Goal: Find specific page/section: Find specific page/section

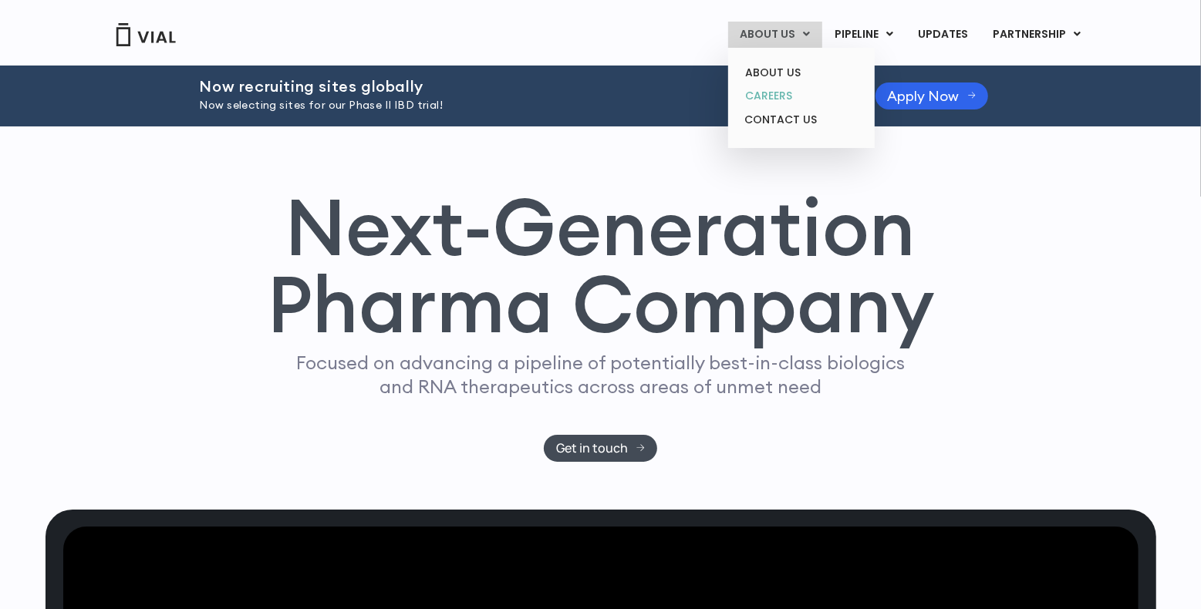
click at [791, 96] on link "CAREERS" at bounding box center [801, 96] width 135 height 24
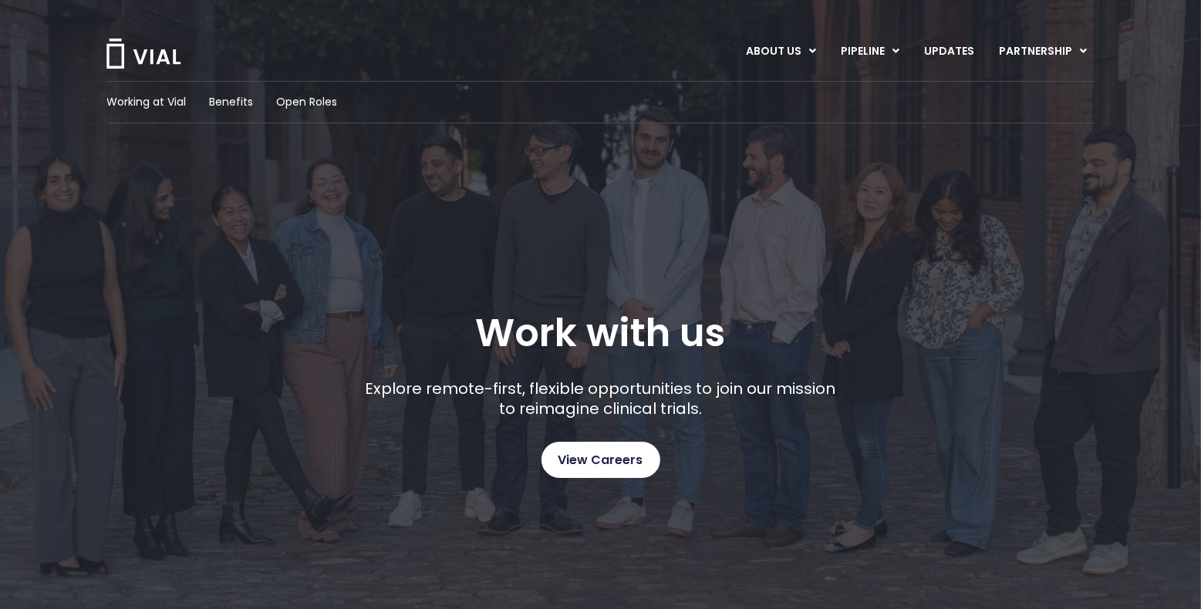
click at [606, 469] on span "View Careers" at bounding box center [600, 460] width 85 height 20
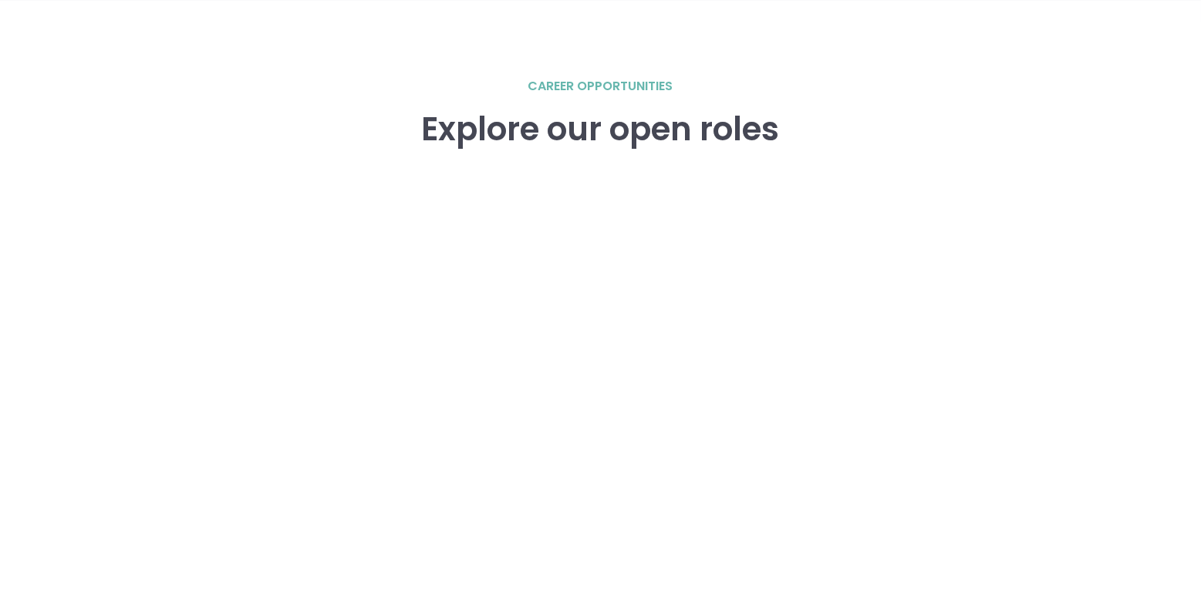
scroll to position [2357, 0]
